Goal: Task Accomplishment & Management: Complete application form

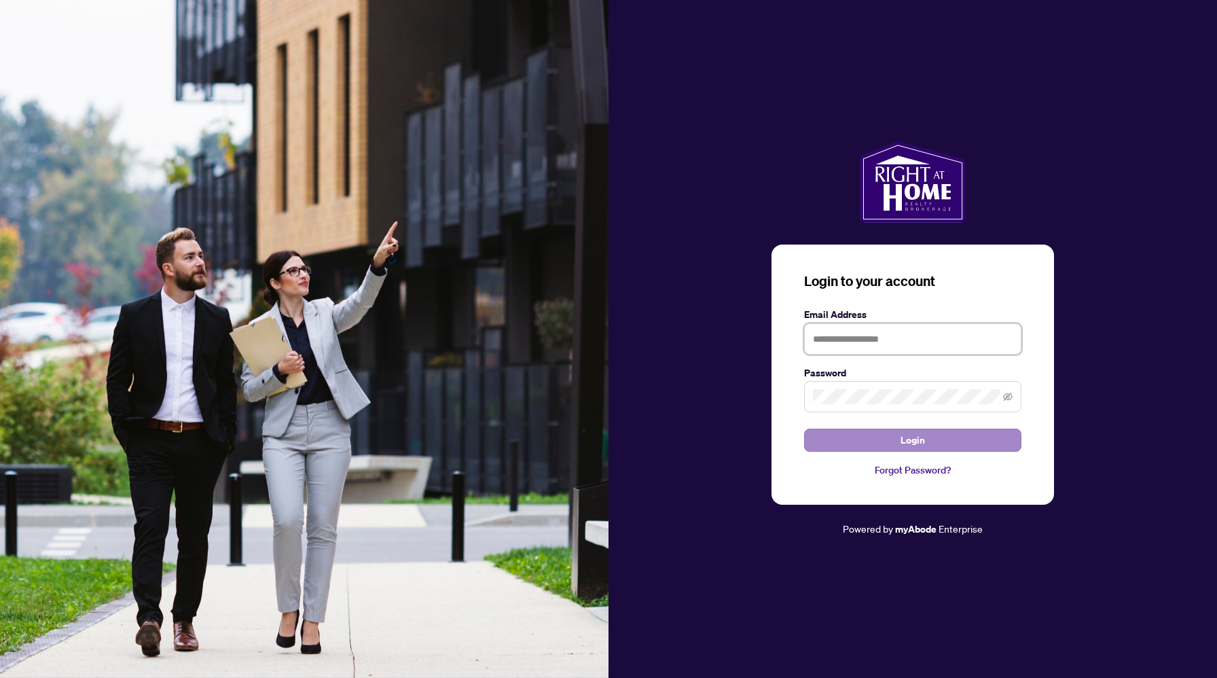
type input "**********"
click at [890, 437] on button "Login" at bounding box center [912, 440] width 217 height 23
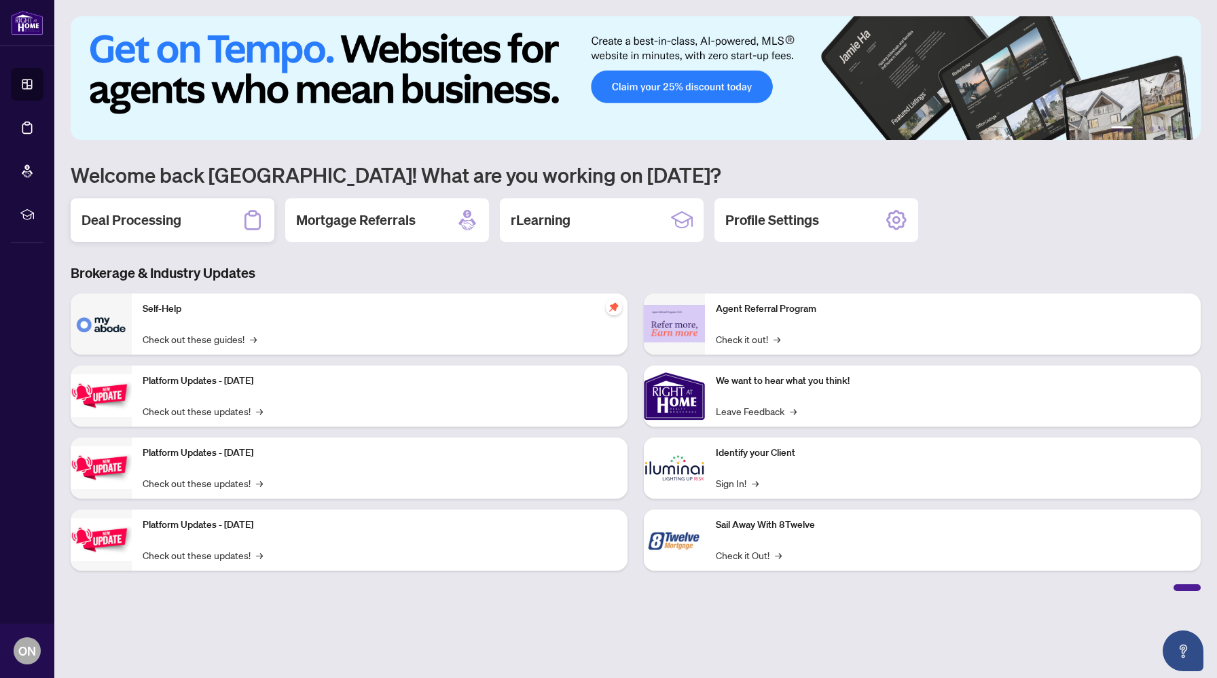
click at [217, 226] on div "Deal Processing" at bounding box center [173, 219] width 204 height 43
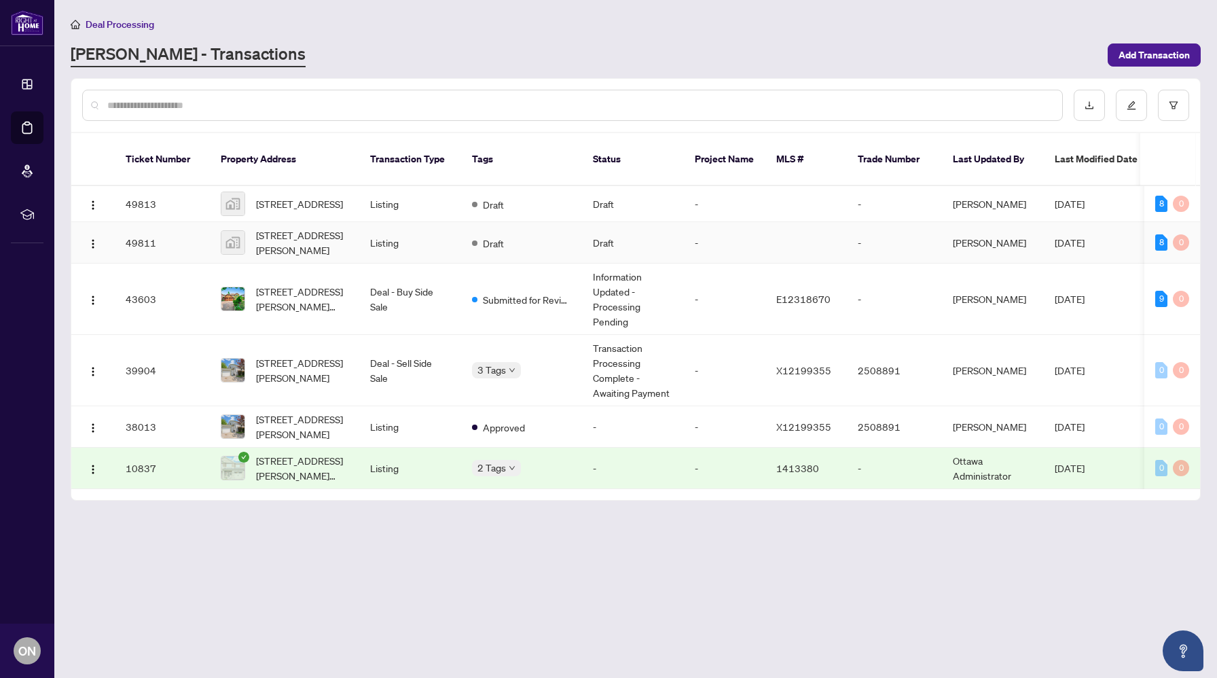
click at [521, 225] on td "Draft" at bounding box center [521, 242] width 121 height 41
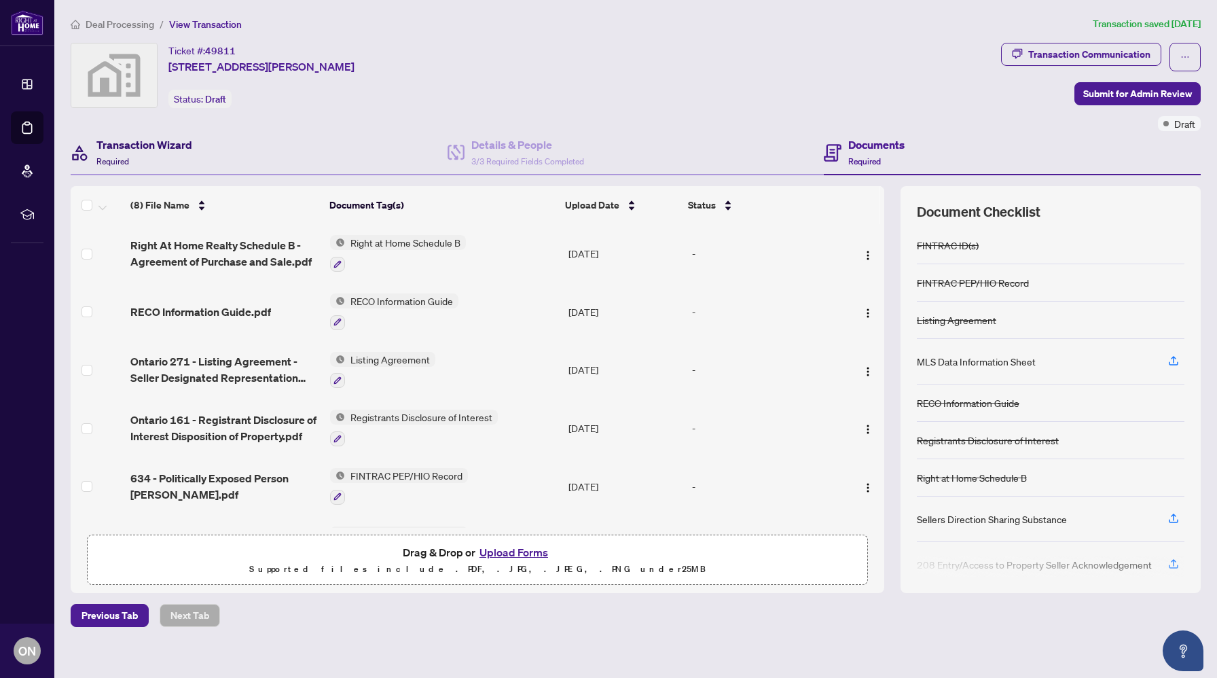
click at [179, 144] on h4 "Transaction Wizard" at bounding box center [144, 145] width 96 height 16
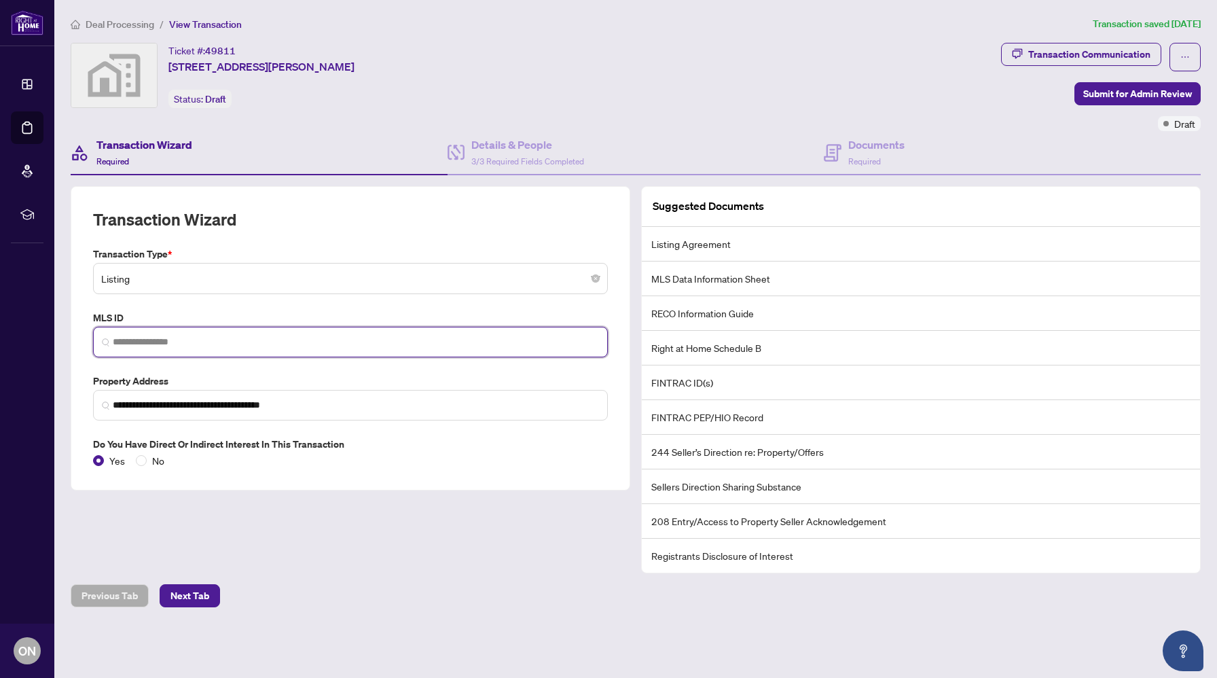
click at [173, 335] on input "search" at bounding box center [356, 342] width 486 height 14
paste input "*********"
type input "*********"
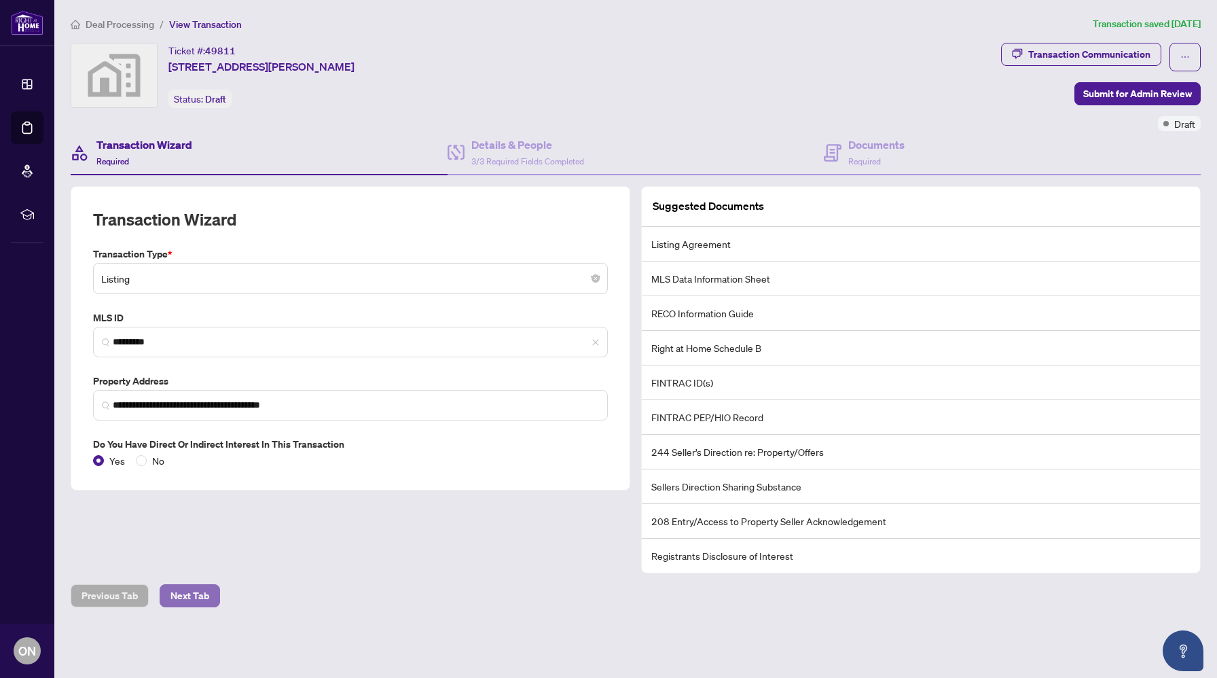
click at [187, 590] on span "Next Tab" at bounding box center [189, 596] width 39 height 22
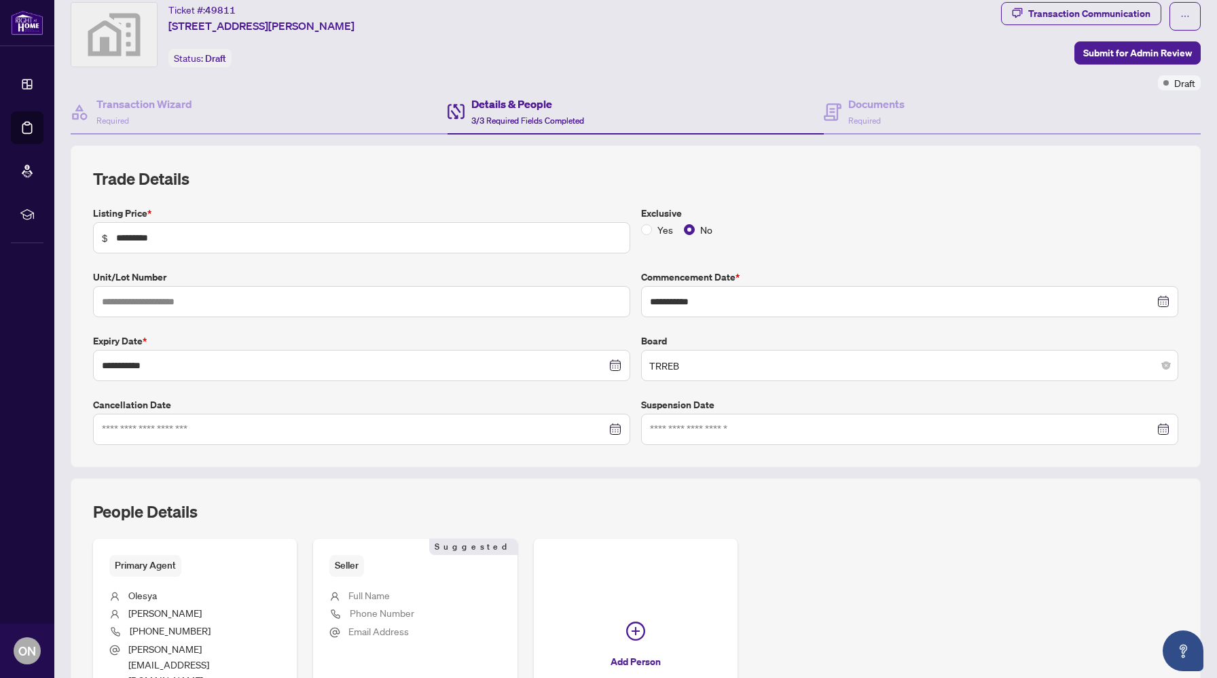
scroll to position [41, 0]
click at [1163, 296] on icon "close-circle" at bounding box center [1165, 301] width 10 height 10
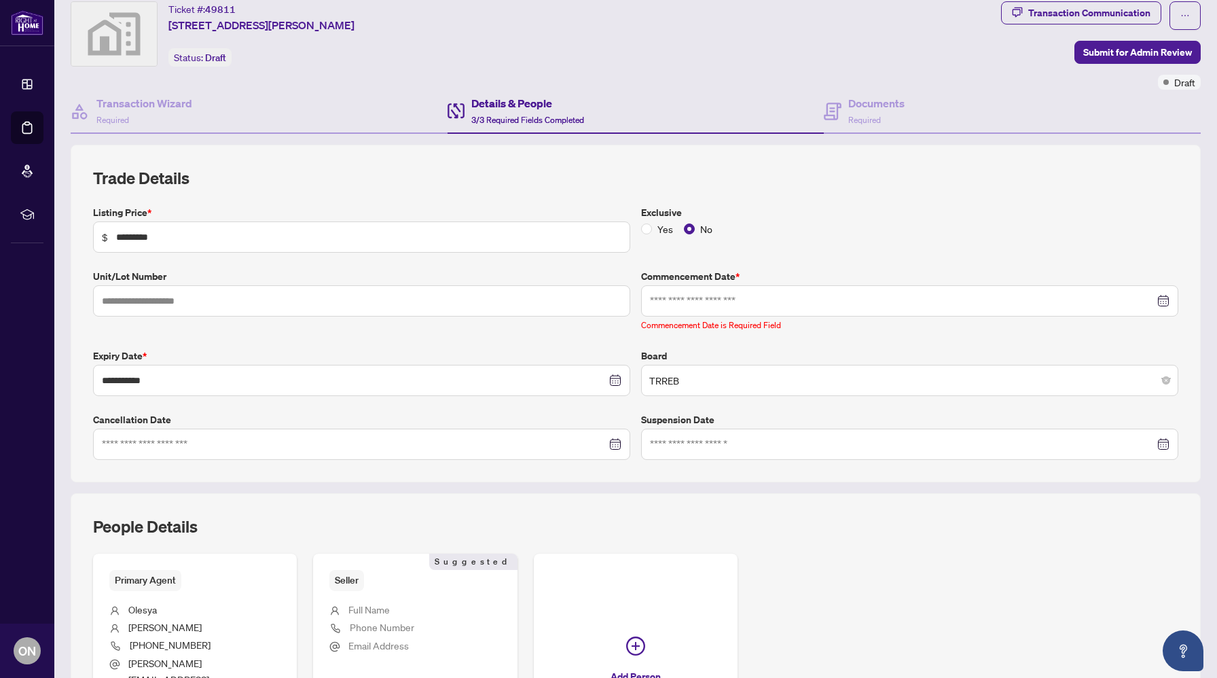
click at [1163, 295] on div at bounding box center [910, 300] width 520 height 15
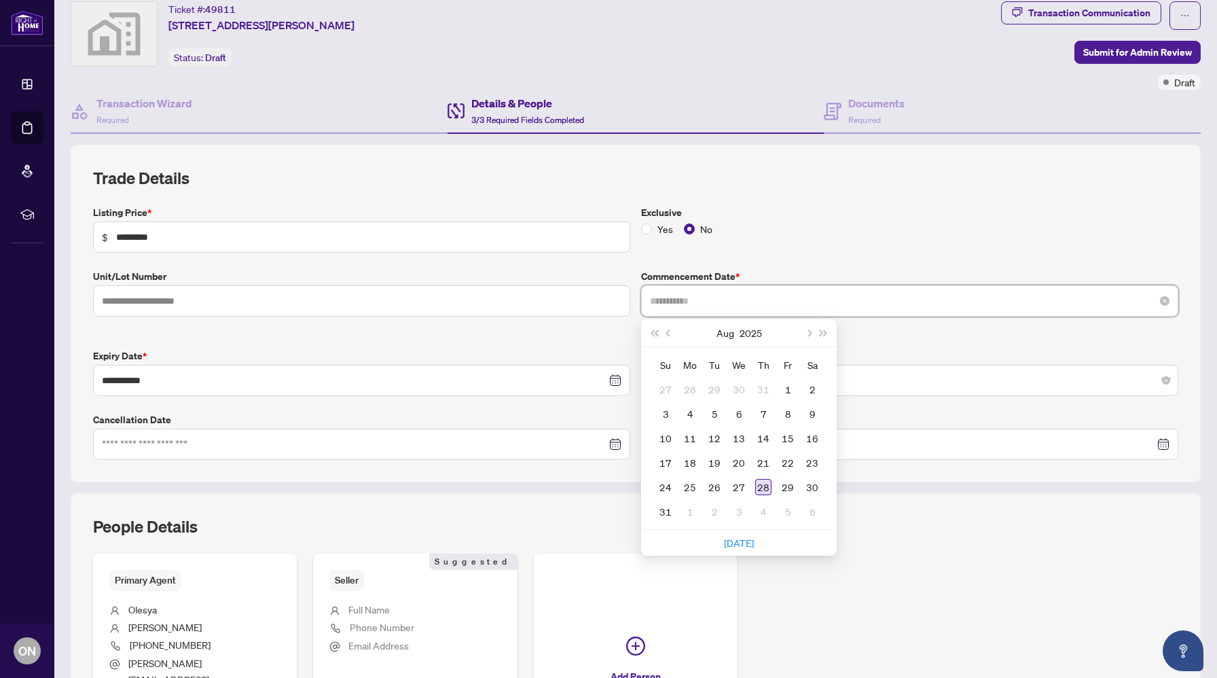
type input "**********"
click at [767, 485] on div "28" at bounding box center [763, 487] width 16 height 16
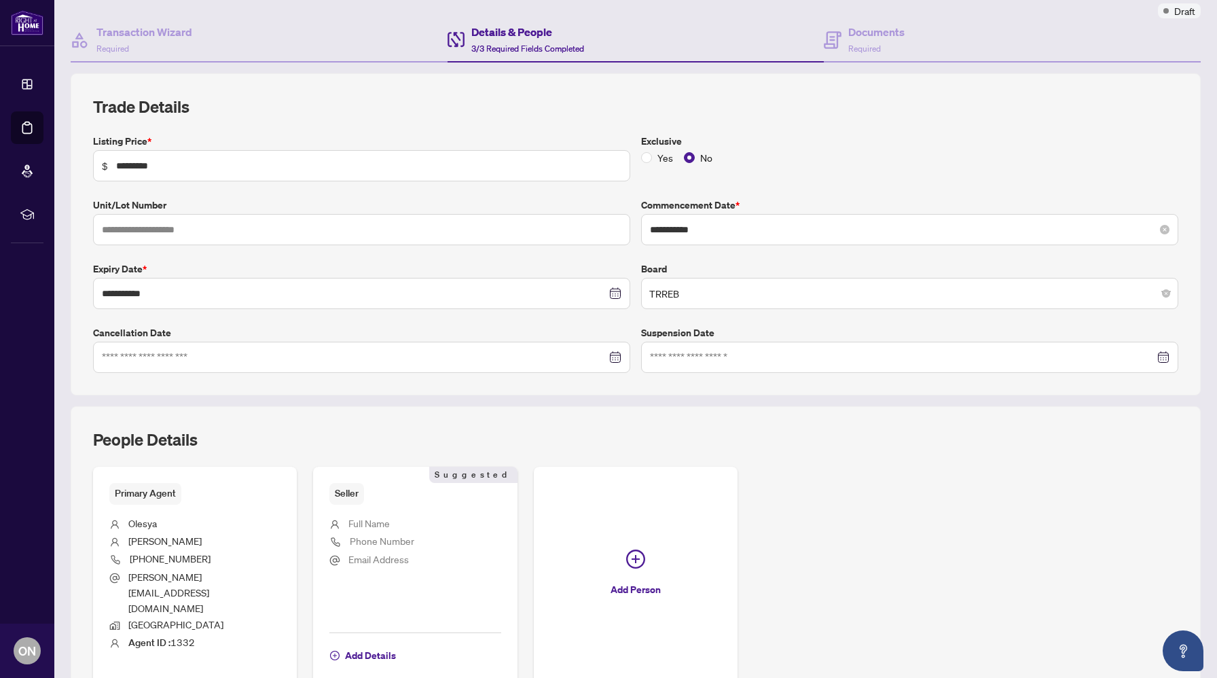
scroll to position [124, 0]
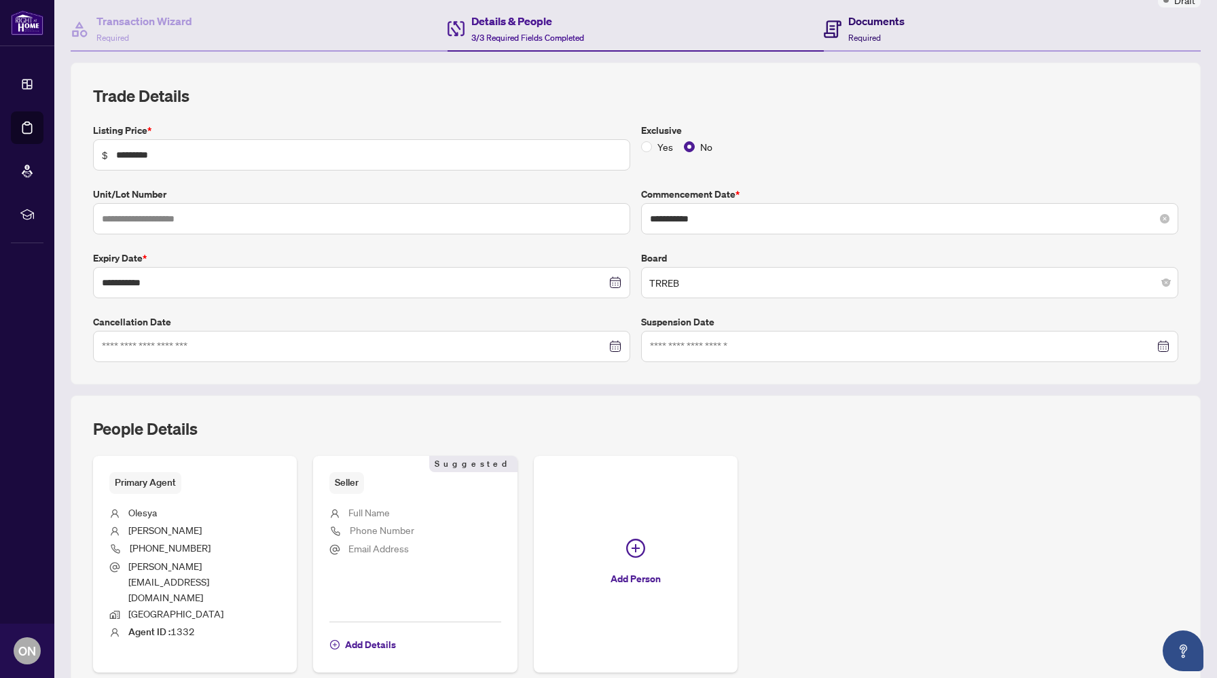
click at [848, 35] on span "Required" at bounding box center [864, 38] width 33 height 10
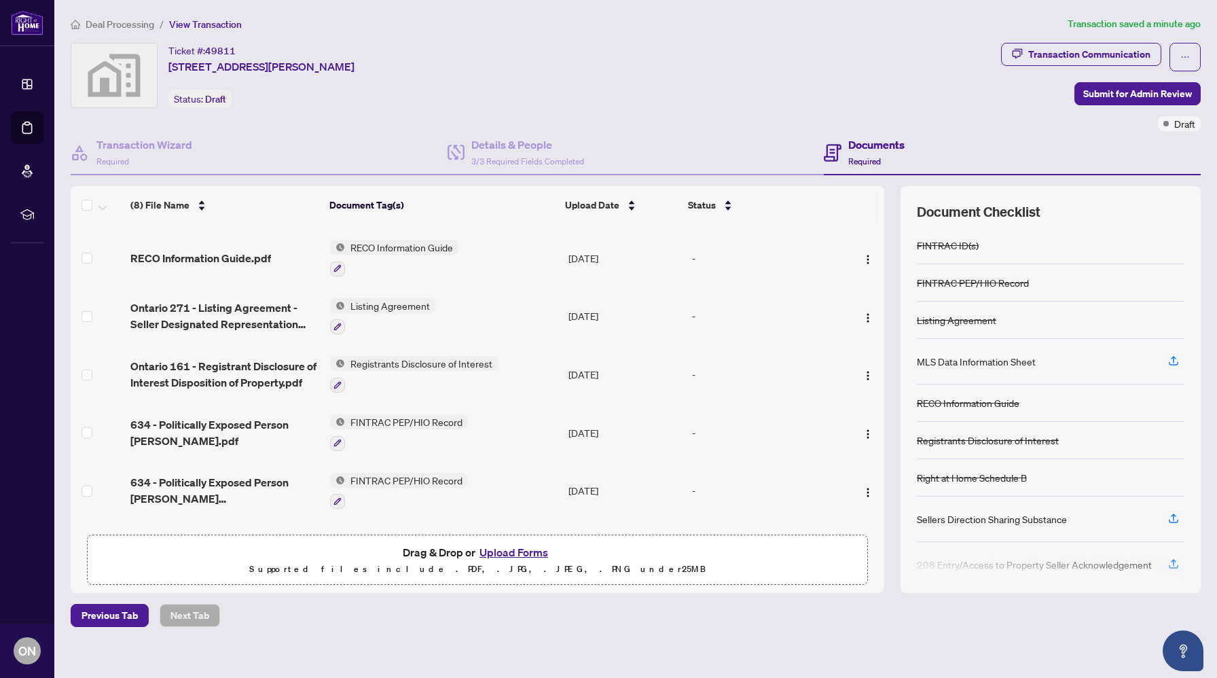
scroll to position [73, 0]
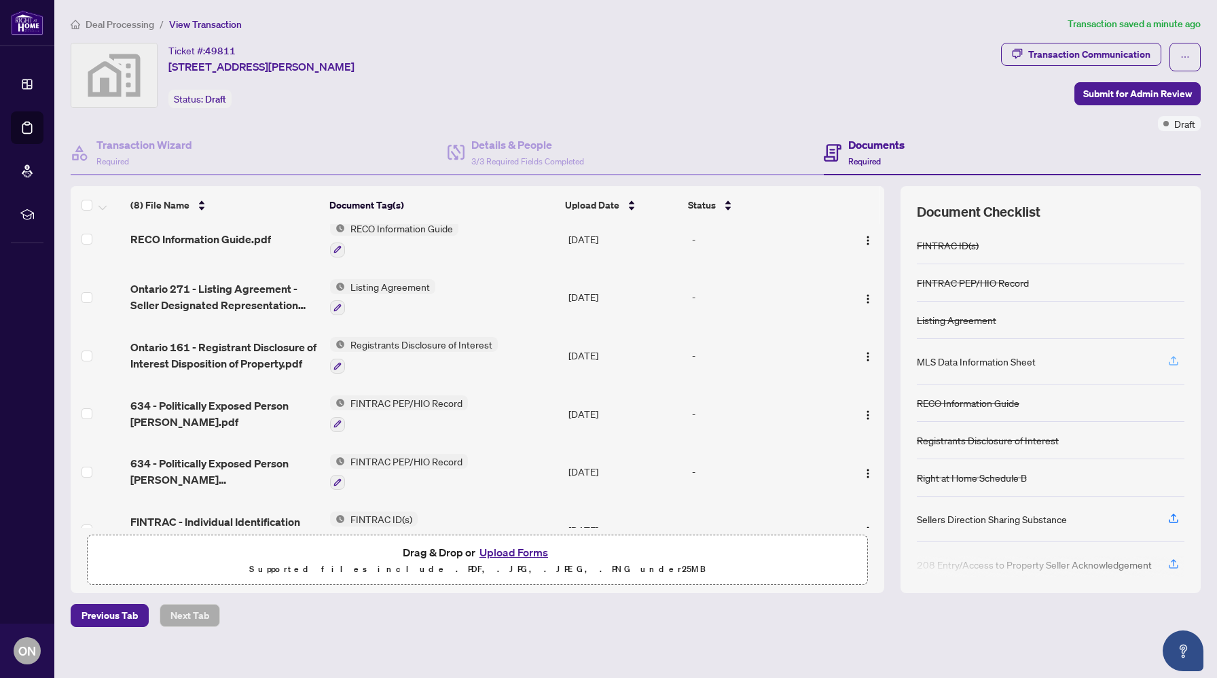
click at [1165, 357] on button "button" at bounding box center [1174, 361] width 22 height 23
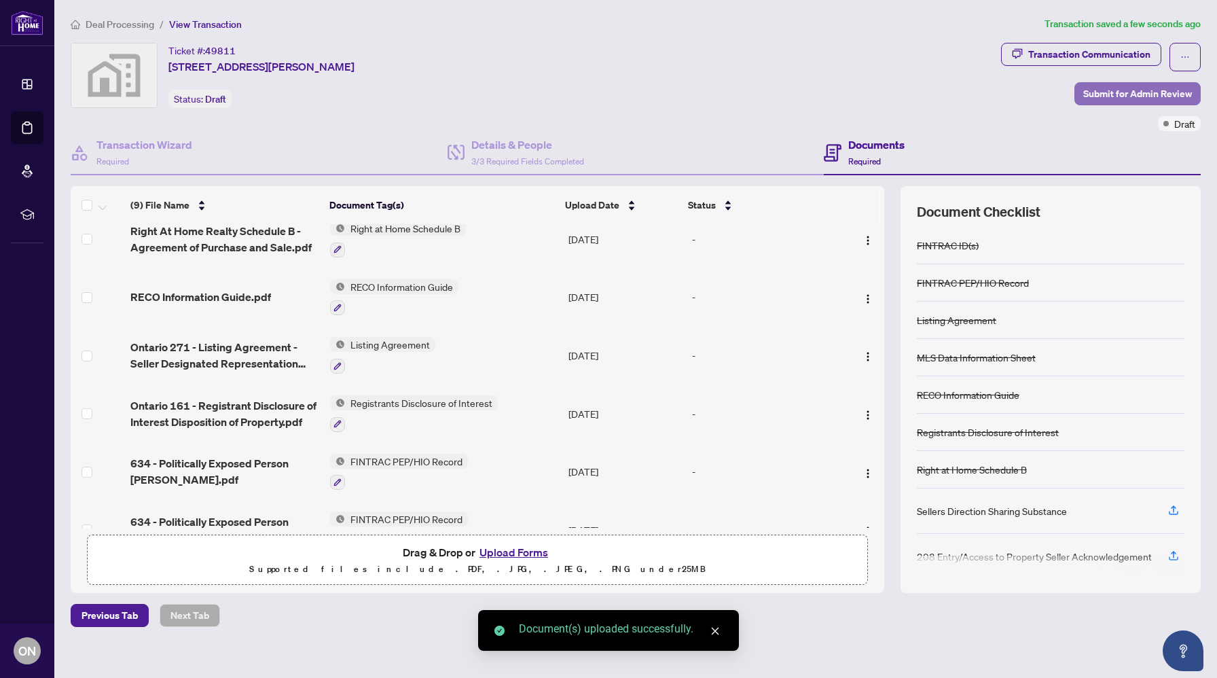
click at [1119, 92] on span "Submit for Admin Review" at bounding box center [1137, 94] width 109 height 22
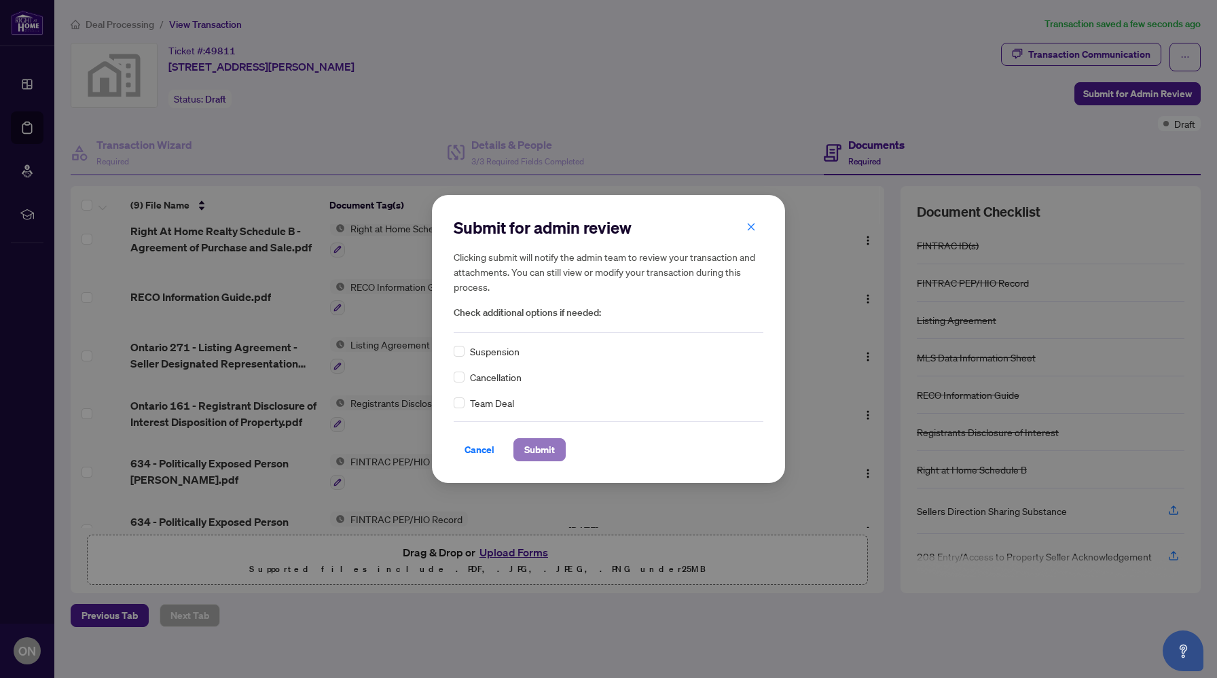
click at [558, 445] on button "Submit" at bounding box center [539, 449] width 52 height 23
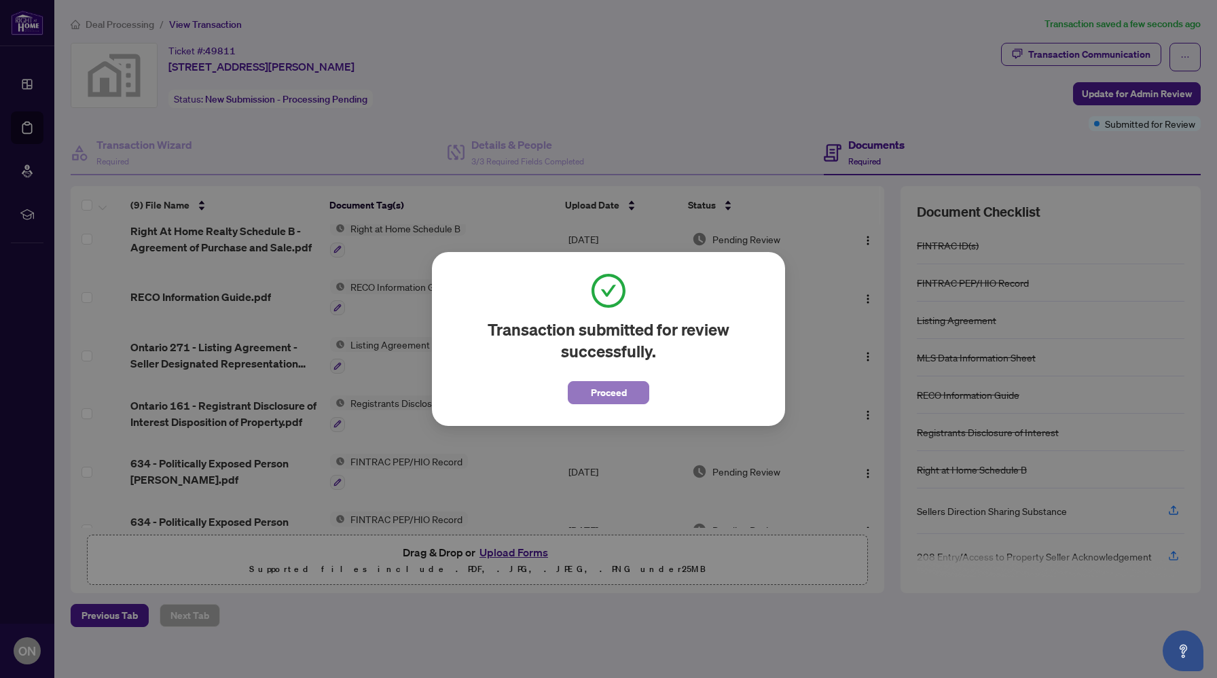
click at [602, 395] on span "Proceed" at bounding box center [609, 393] width 36 height 22
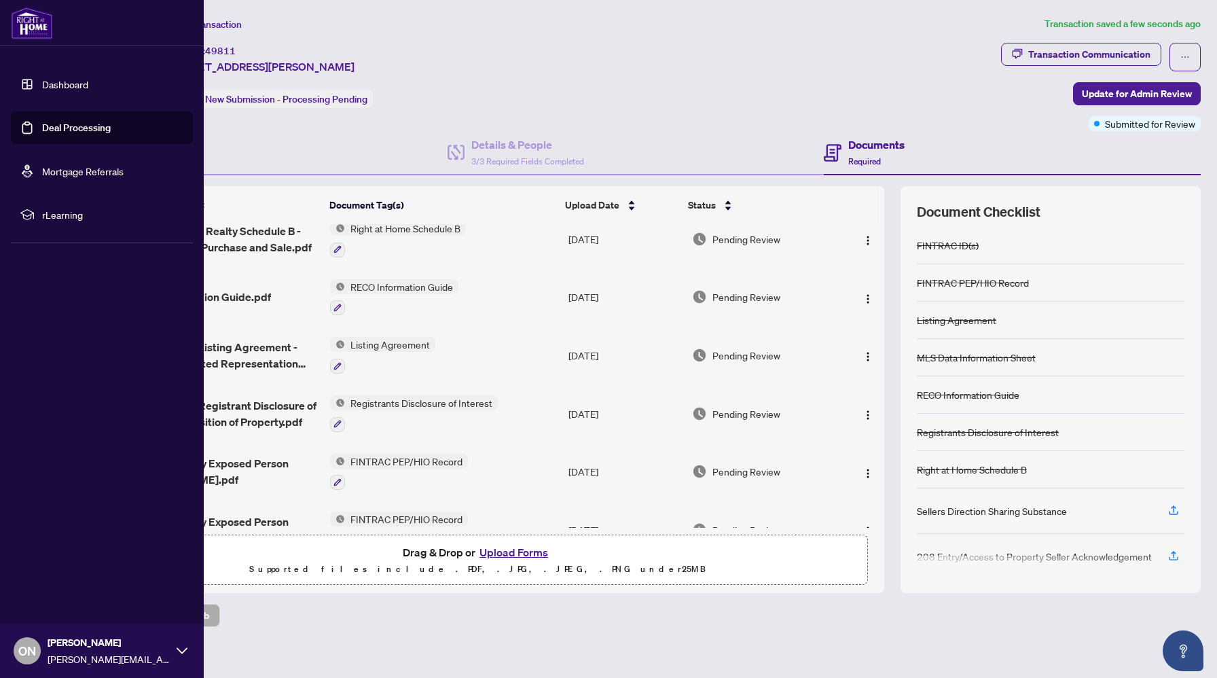
click at [51, 86] on link "Dashboard" at bounding box center [65, 84] width 46 height 12
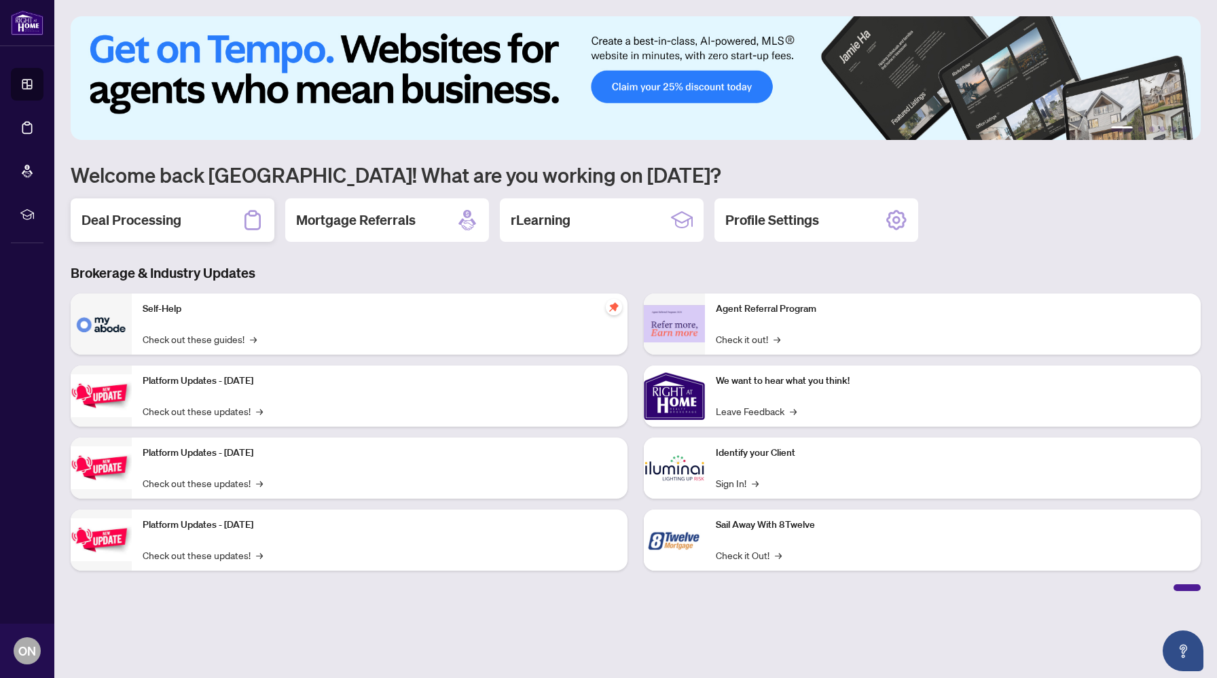
click at [166, 219] on h2 "Deal Processing" at bounding box center [132, 220] width 100 height 19
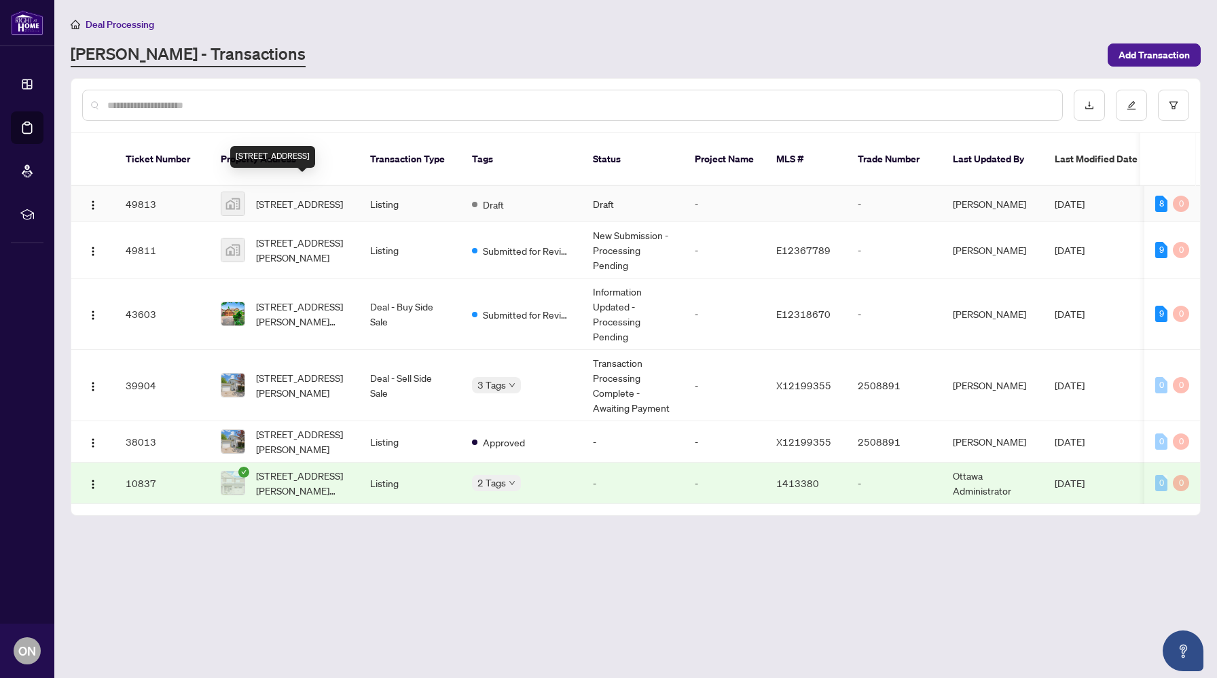
click at [290, 196] on span "32 Heaver Drive, Whitby, ON, Canada" at bounding box center [299, 203] width 87 height 15
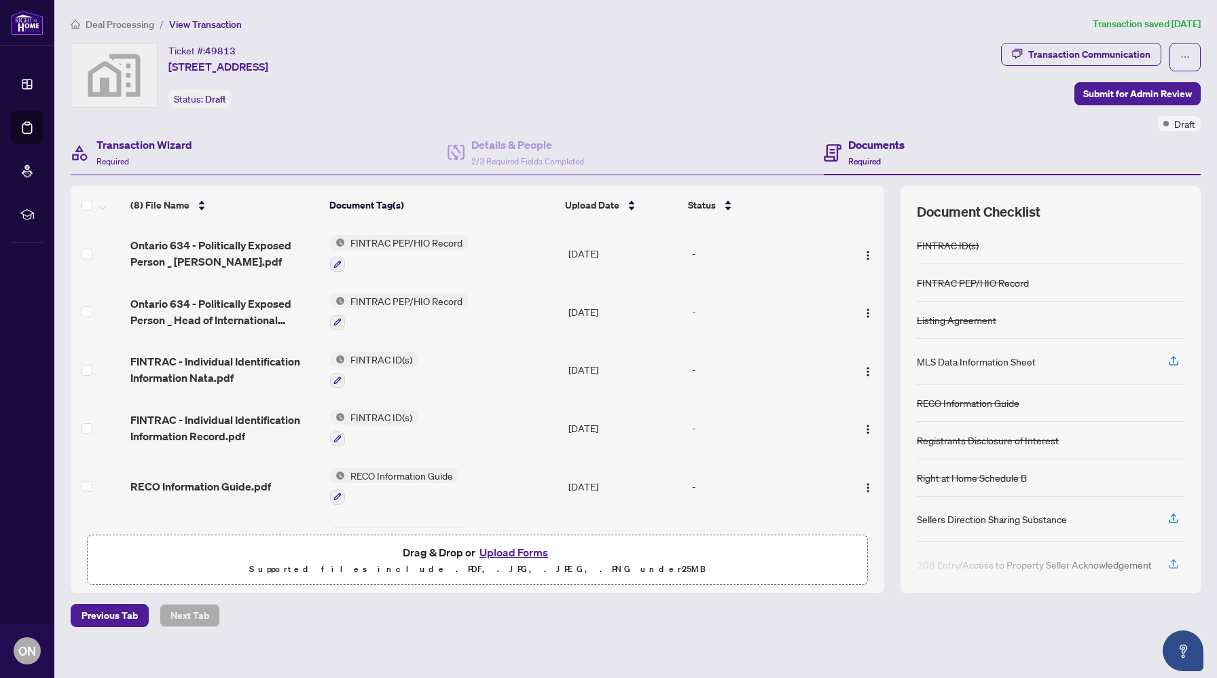
click at [213, 134] on div "Transaction Wizard Required" at bounding box center [259, 153] width 377 height 44
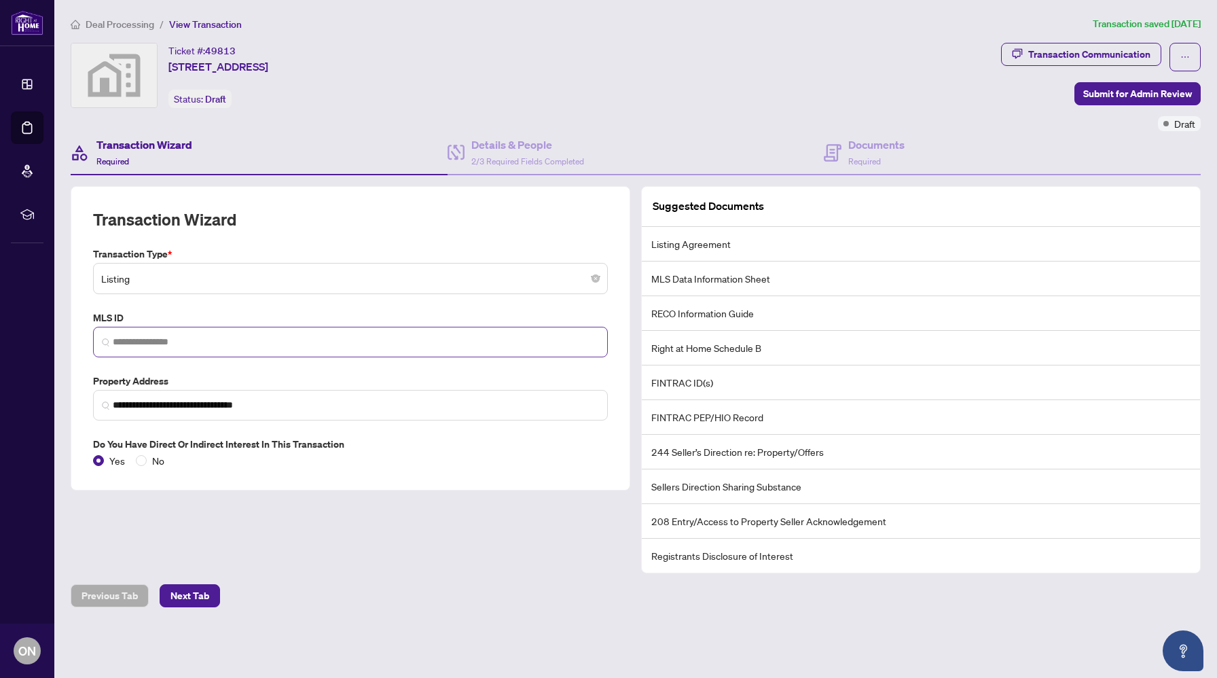
click at [211, 353] on span at bounding box center [350, 342] width 515 height 31
paste input "*********"
type input "*********"
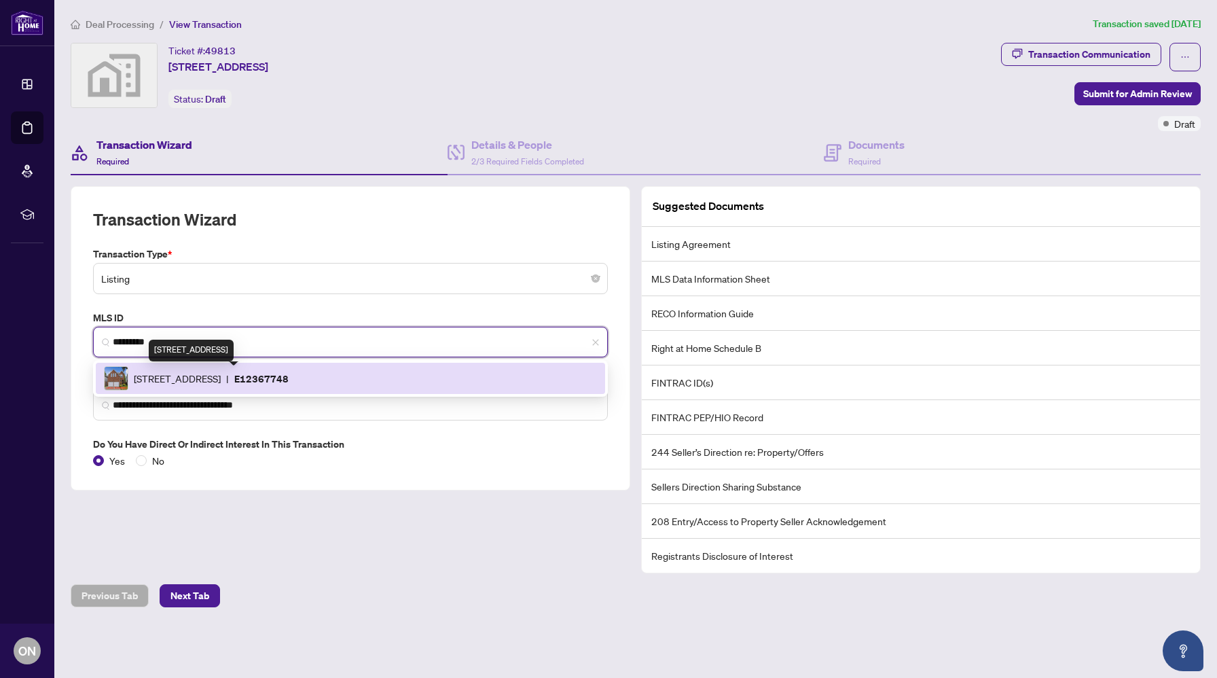
click at [221, 382] on span "[STREET_ADDRESS]" at bounding box center [177, 378] width 87 height 15
type input "**********"
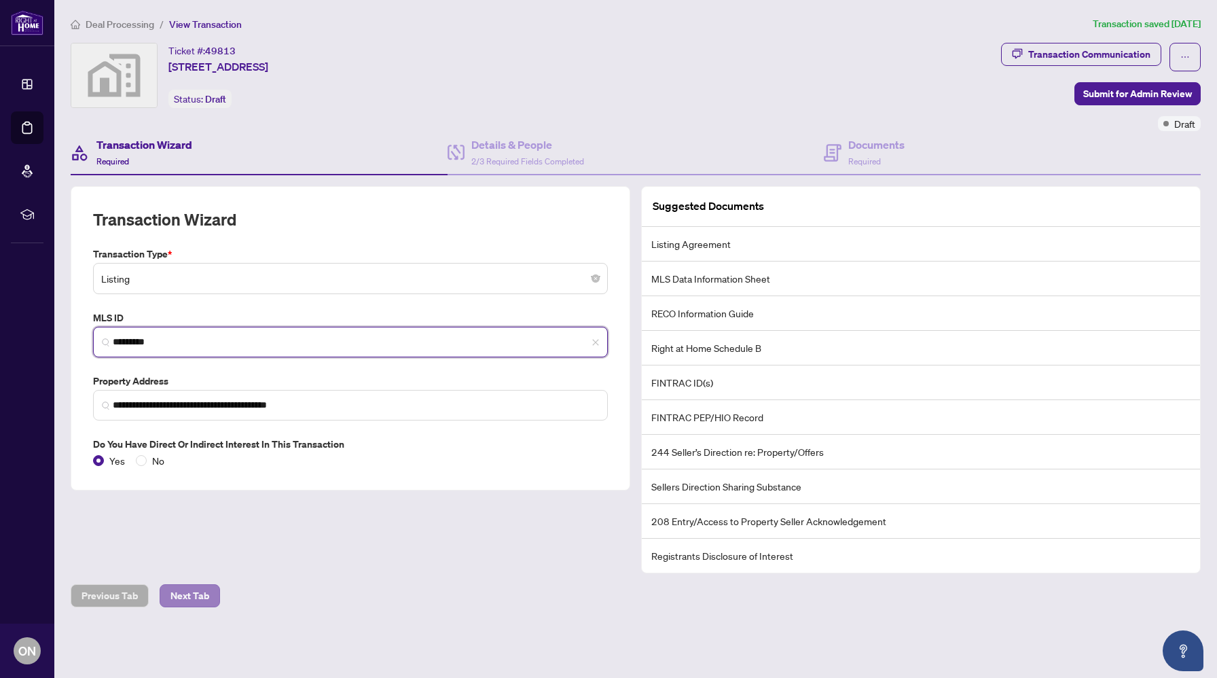
type input "*********"
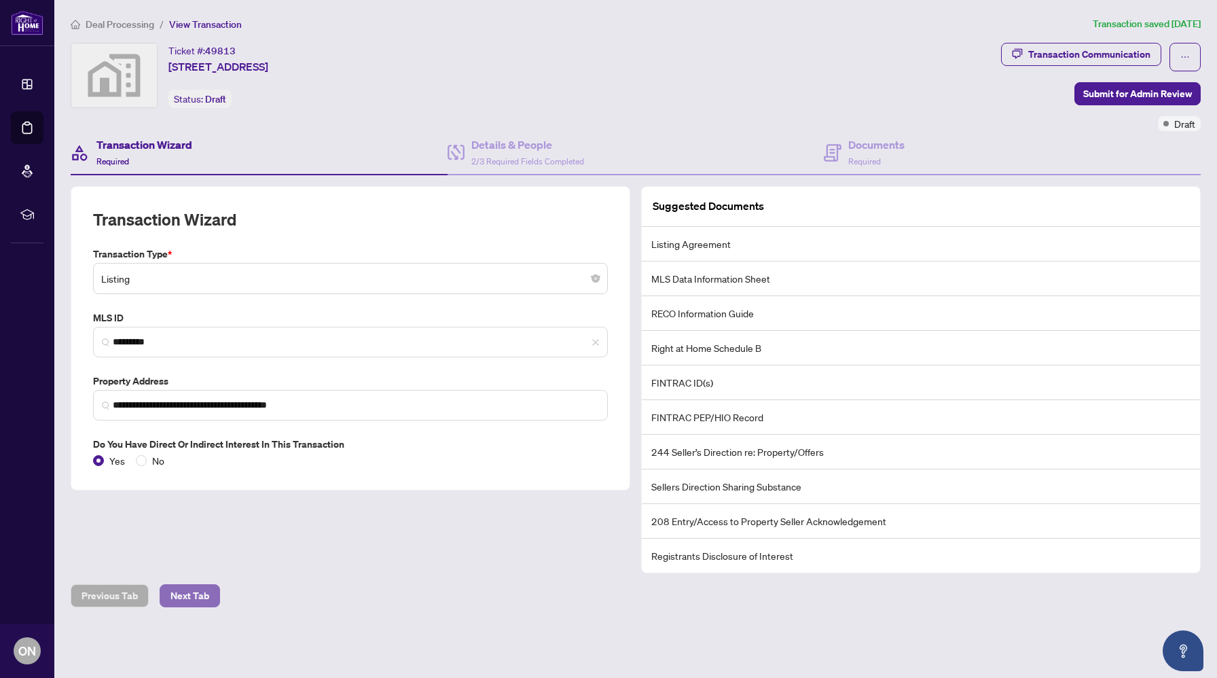
click at [194, 585] on span "Next Tab" at bounding box center [189, 596] width 39 height 22
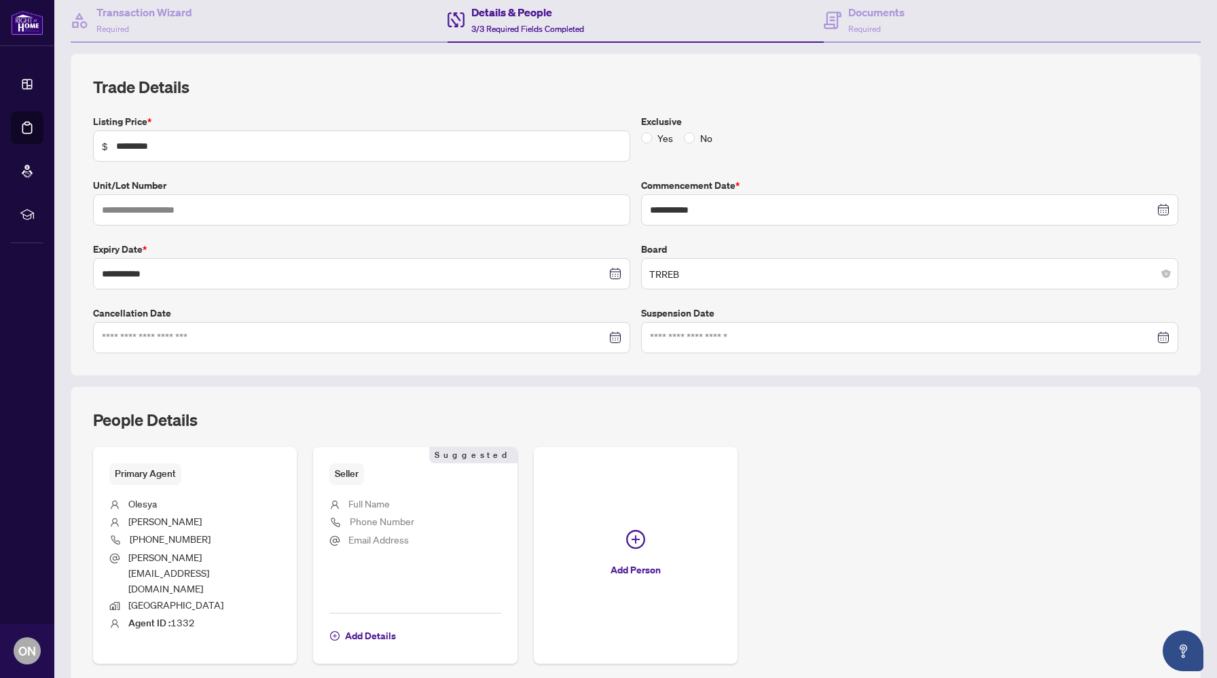
scroll to position [160, 0]
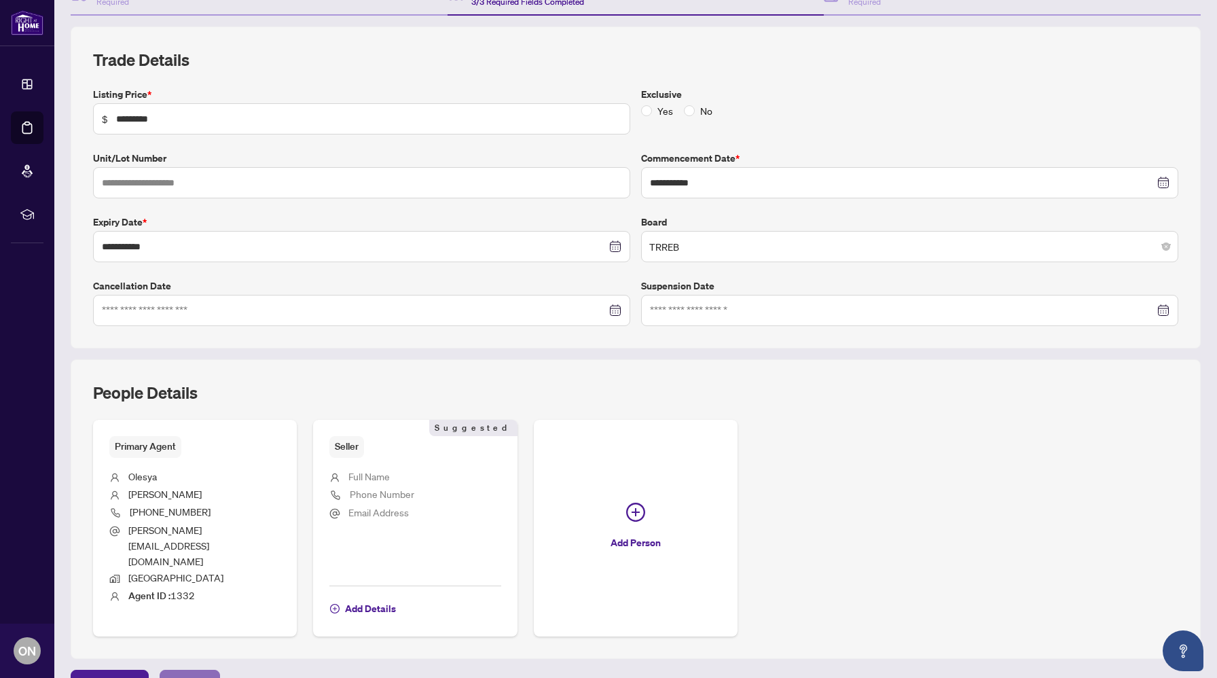
click at [206, 670] on span "Next Tab" at bounding box center [189, 681] width 39 height 22
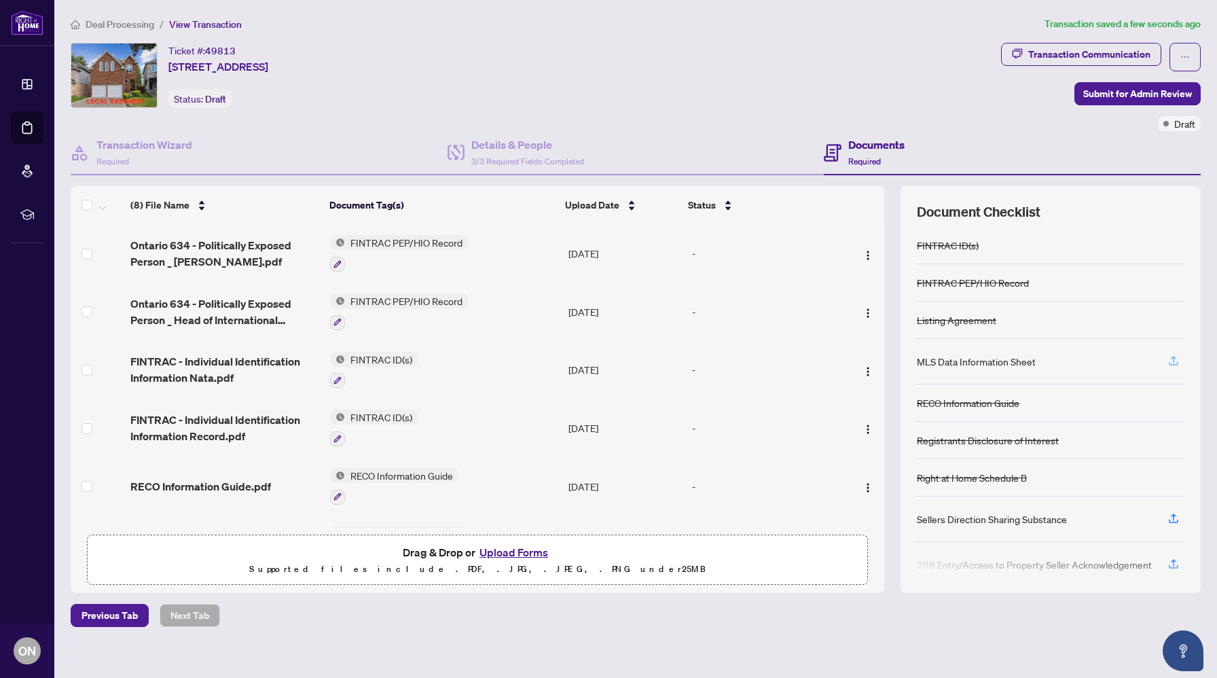
click at [1176, 355] on icon "button" at bounding box center [1173, 361] width 12 height 12
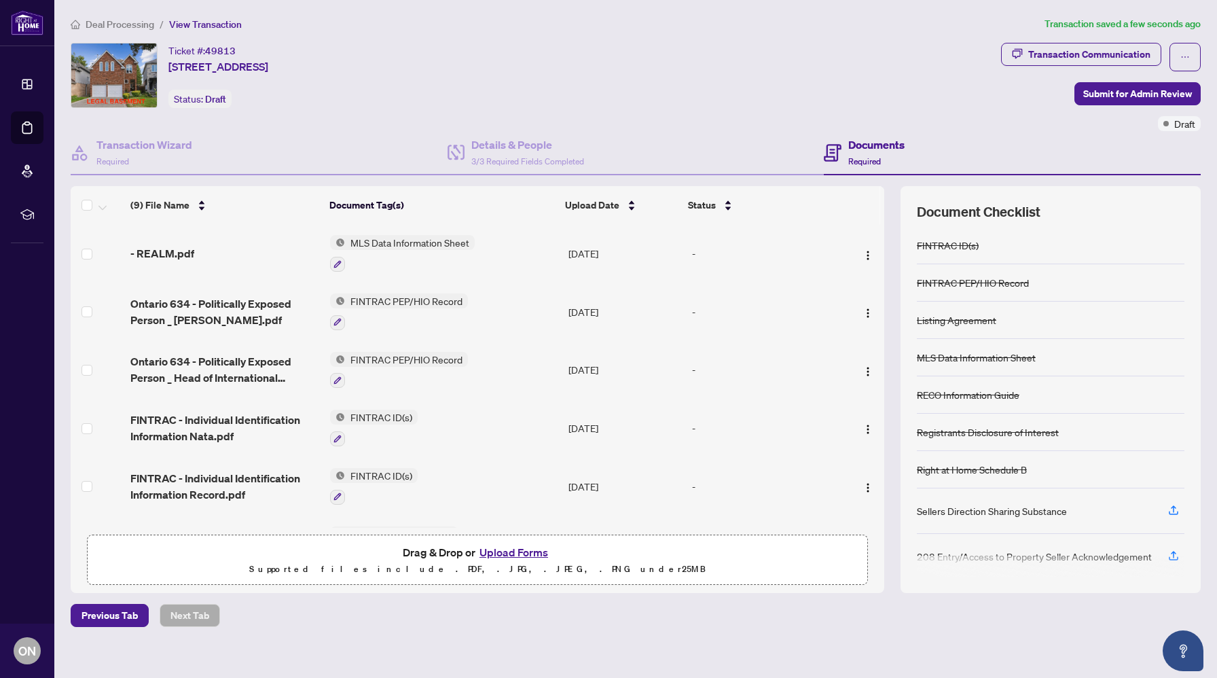
scroll to position [53, 0]
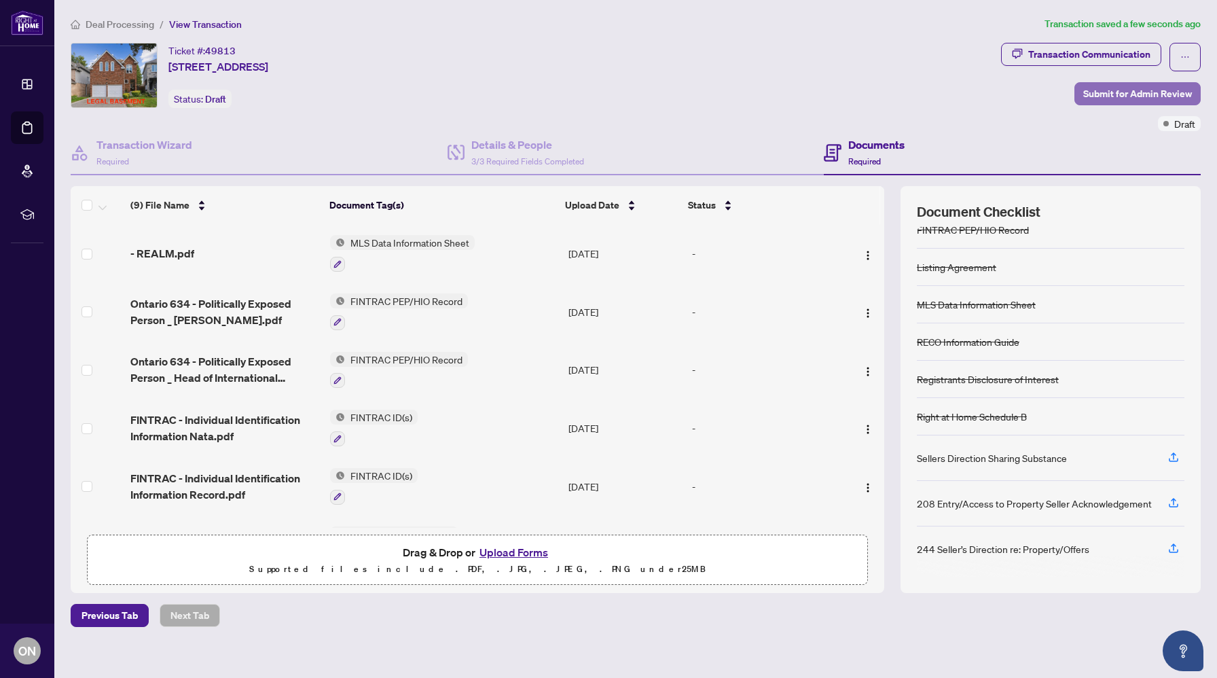
click at [1115, 101] on span "Submit for Admin Review" at bounding box center [1137, 94] width 109 height 22
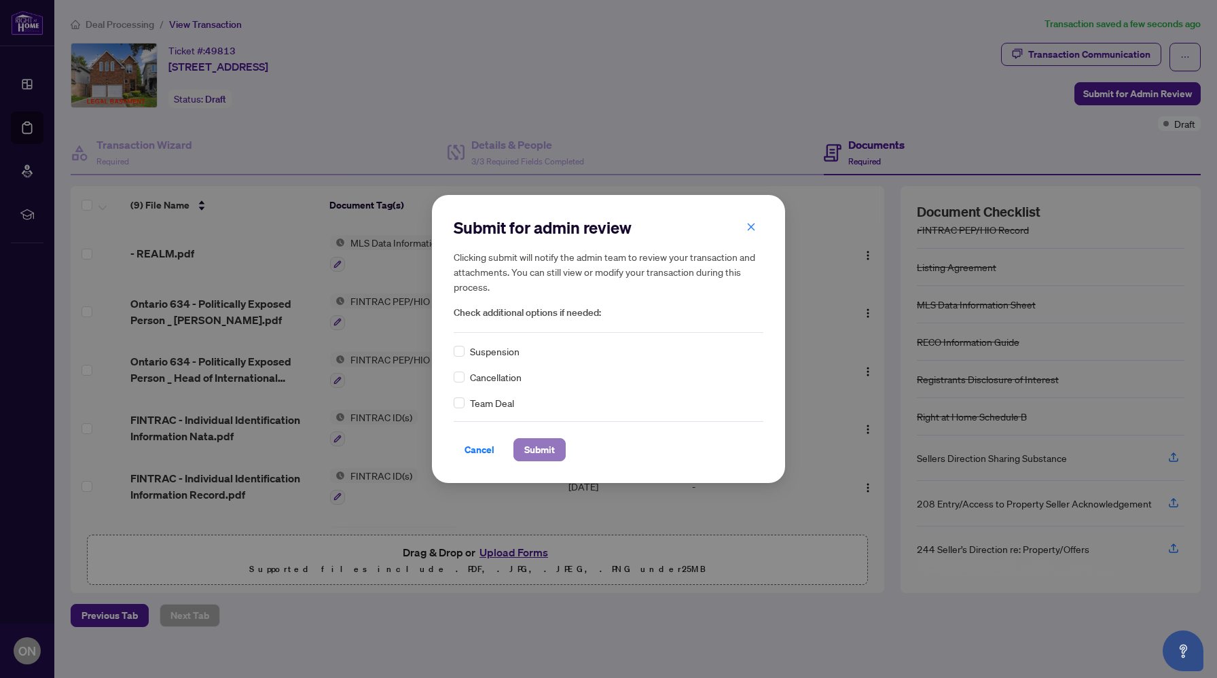
click at [535, 447] on span "Submit" at bounding box center [539, 450] width 31 height 22
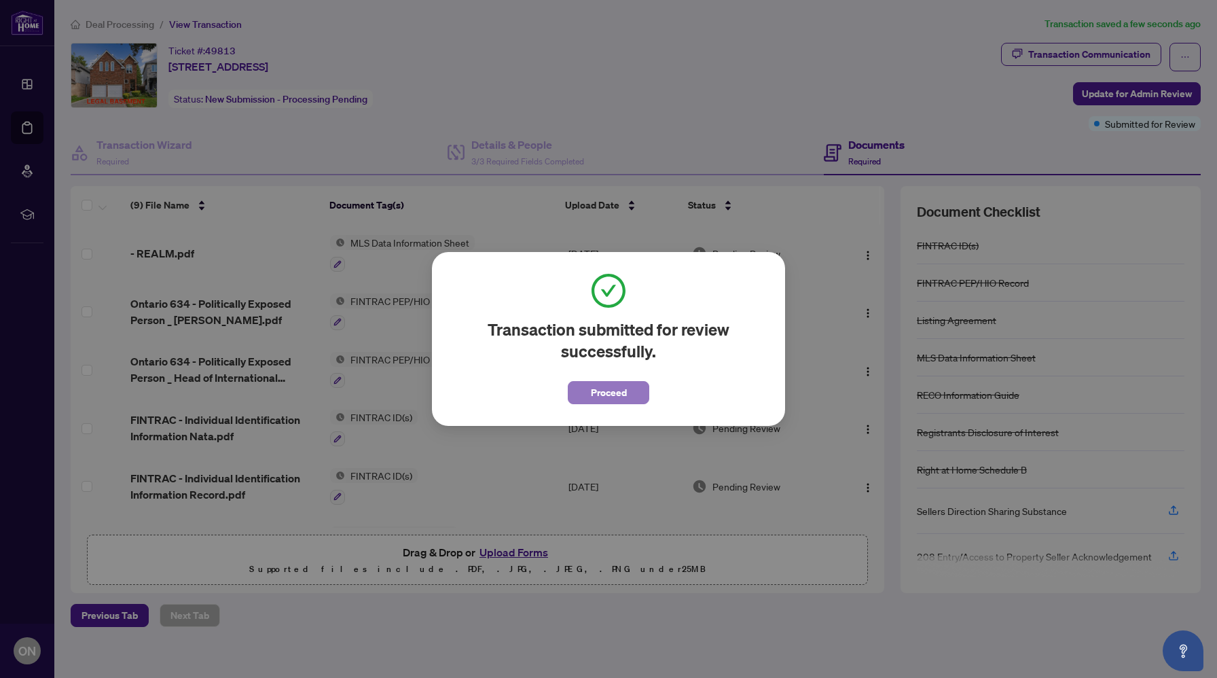
click at [609, 401] on span "Proceed" at bounding box center [609, 393] width 36 height 22
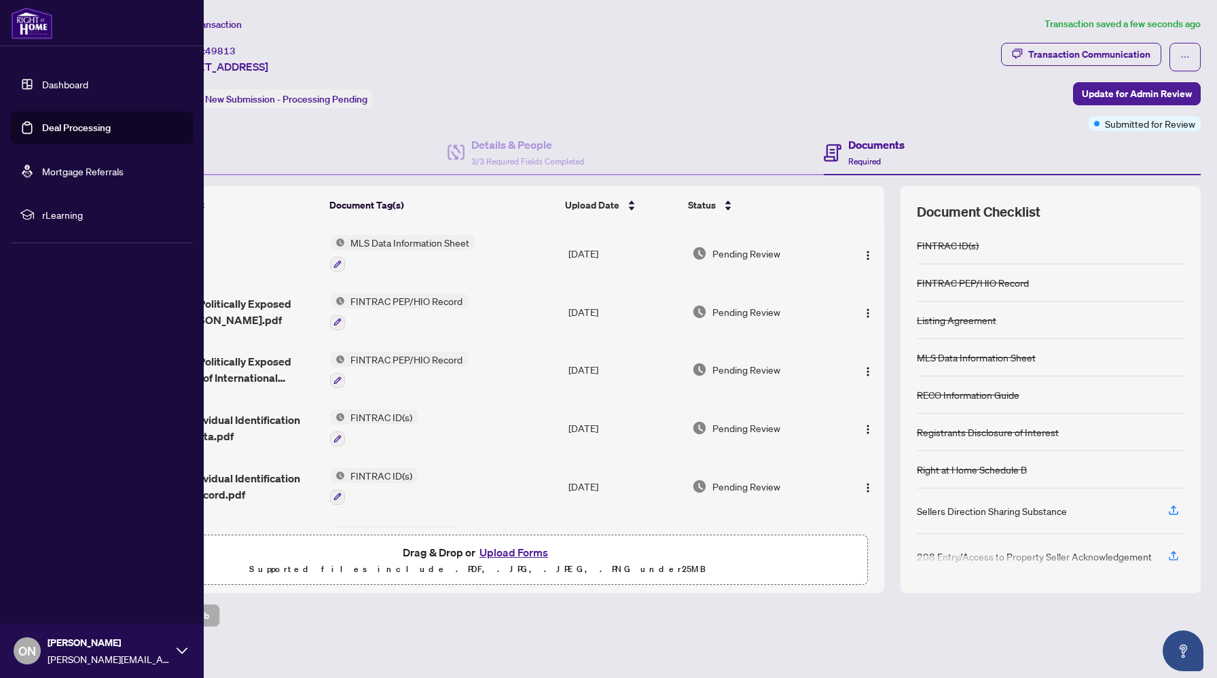
click at [48, 81] on link "Dashboard" at bounding box center [65, 84] width 46 height 12
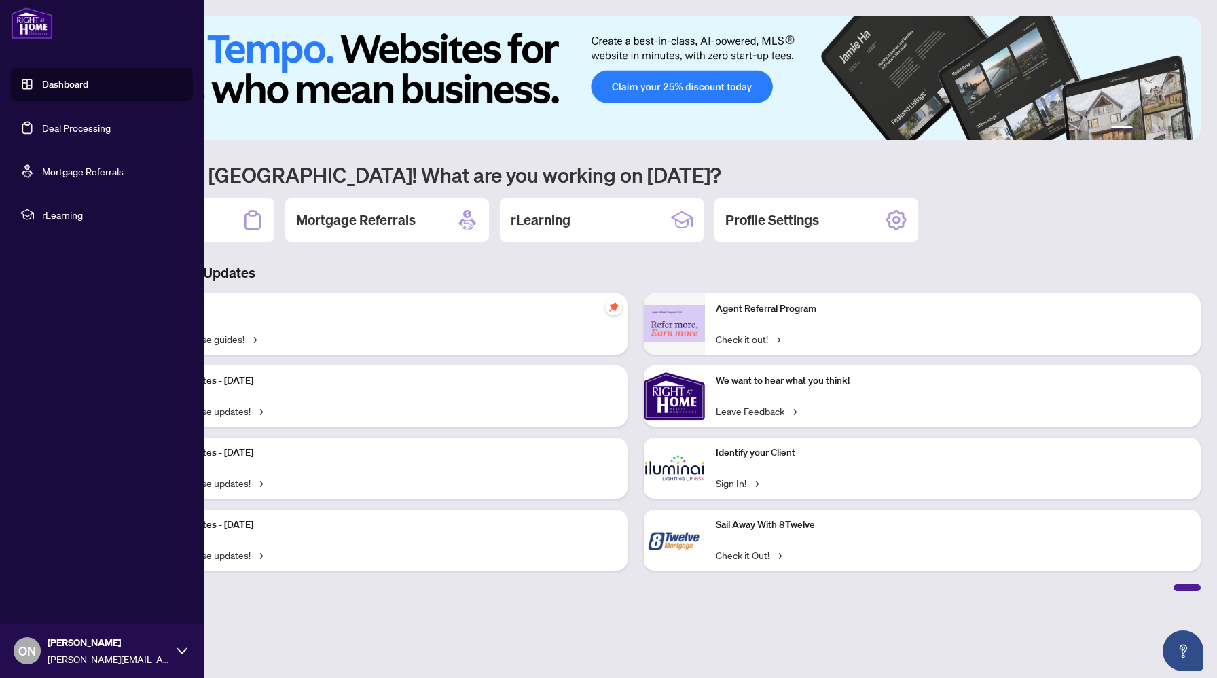
click at [60, 132] on link "Deal Processing" at bounding box center [76, 128] width 69 height 12
